Goal: Check status: Check status

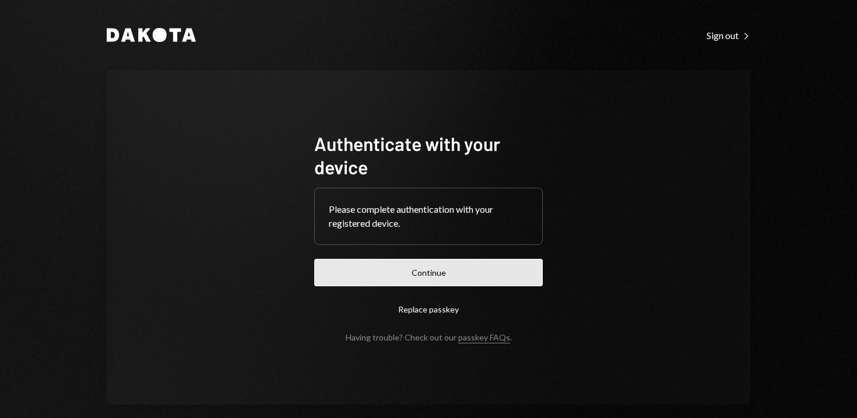
click at [425, 267] on button "Continue" at bounding box center [428, 272] width 228 height 27
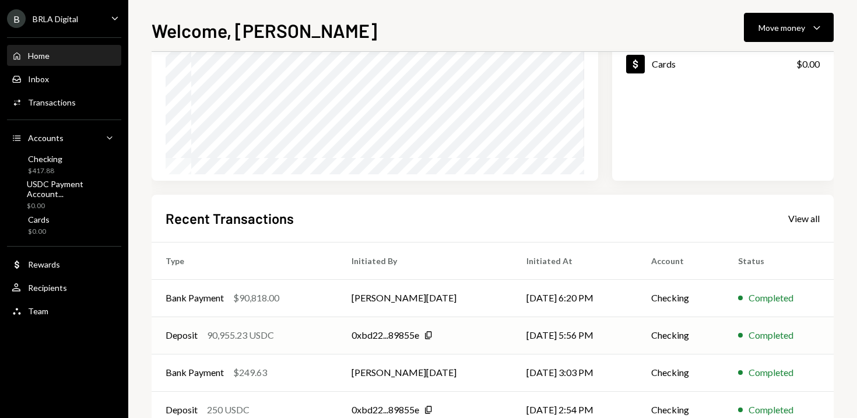
scroll to position [160, 0]
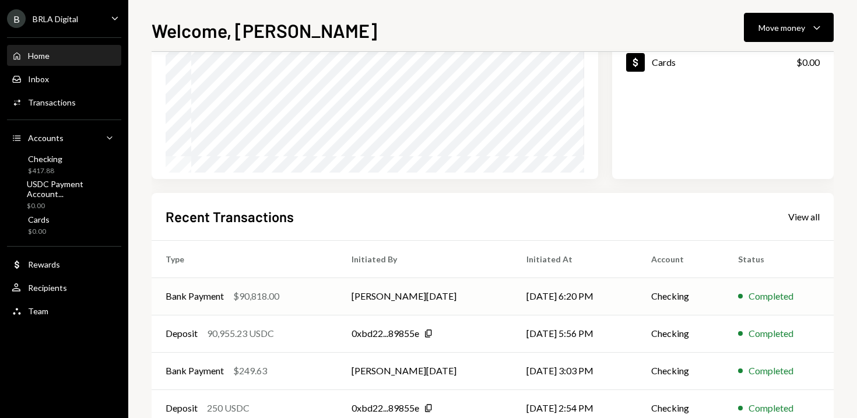
click at [262, 294] on div "$90,818.00" at bounding box center [256, 296] width 46 height 14
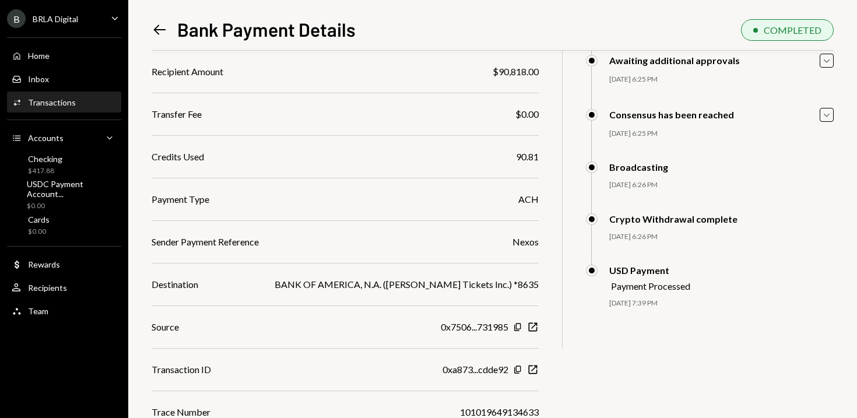
scroll to position [163, 0]
